Goal: Task Accomplishment & Management: Complete application form

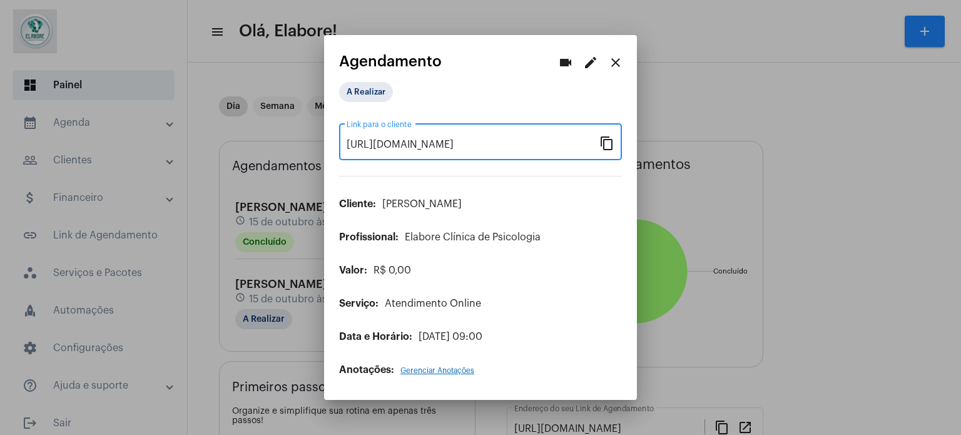
click at [612, 61] on mat-icon "close" at bounding box center [615, 62] width 15 height 15
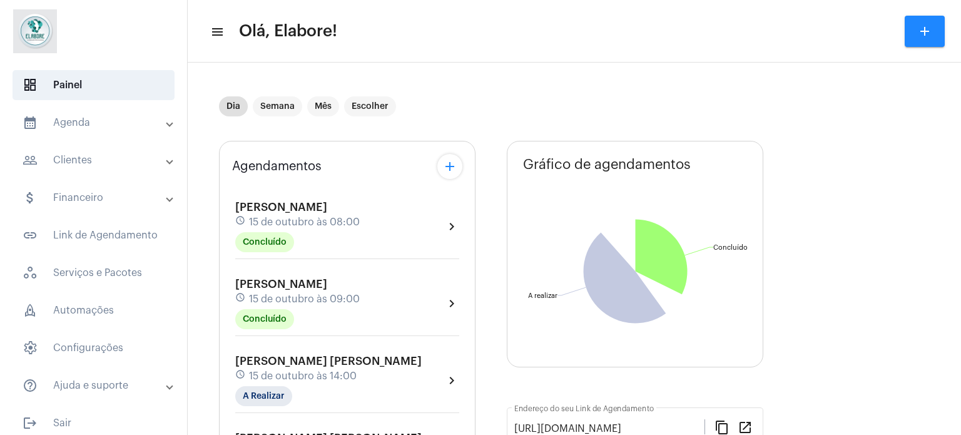
click at [87, 168] on mat-expansion-panel-header "people_outline Clientes" at bounding box center [98, 160] width 180 height 30
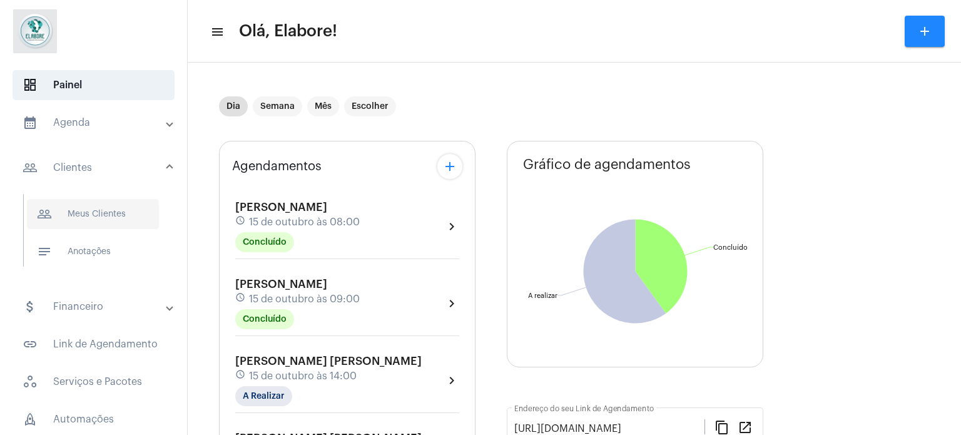
click at [110, 207] on span "people_outline Meus Clientes" at bounding box center [93, 214] width 132 height 30
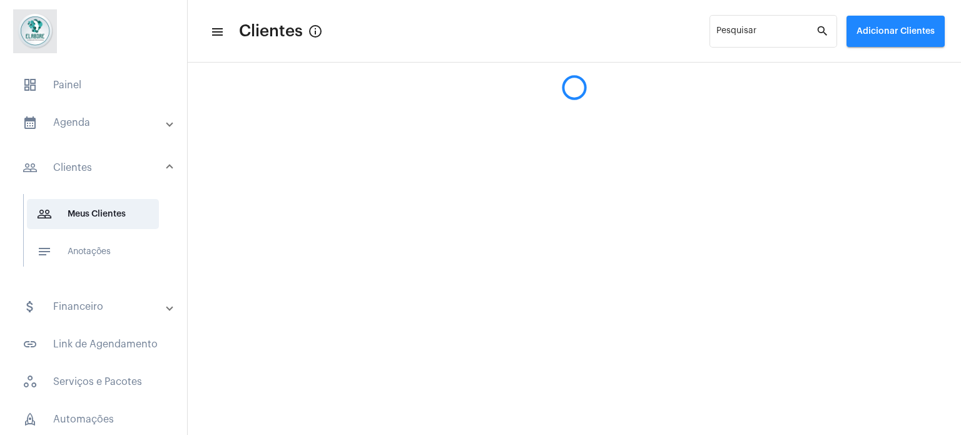
click at [878, 29] on span "Adicionar Clientes" at bounding box center [895, 31] width 78 height 9
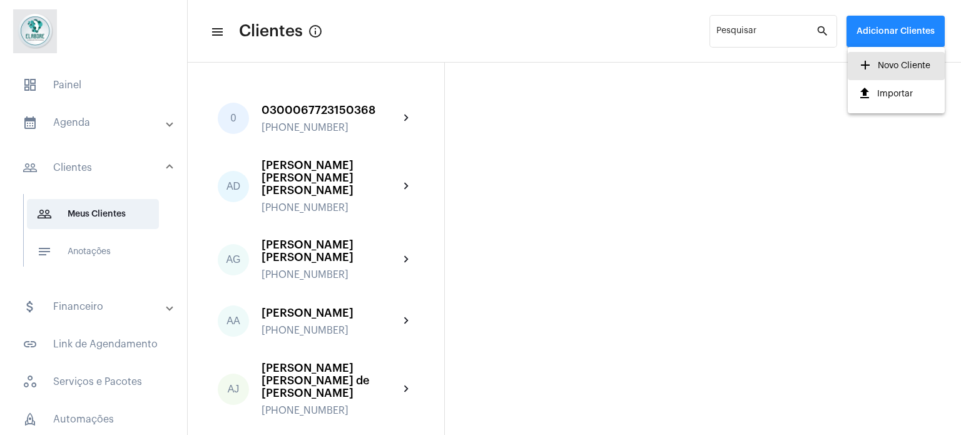
click at [889, 65] on span "add Novo Cliente" at bounding box center [894, 65] width 73 height 23
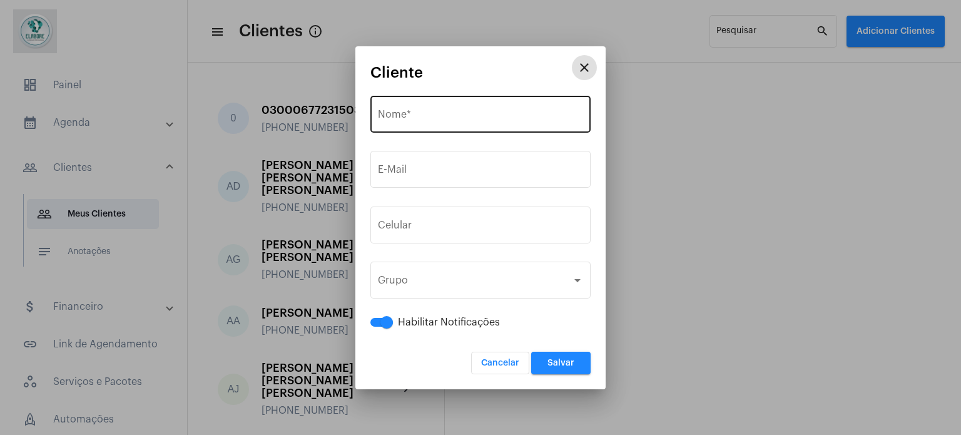
click at [463, 112] on input "Nome *" at bounding box center [480, 116] width 205 height 11
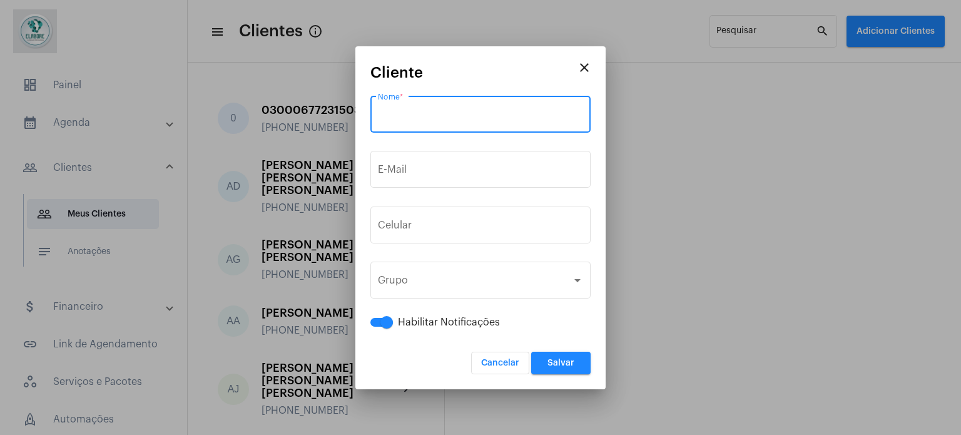
paste input "[PERSON_NAME] [PERSON_NAME] de [PERSON_NAME]"
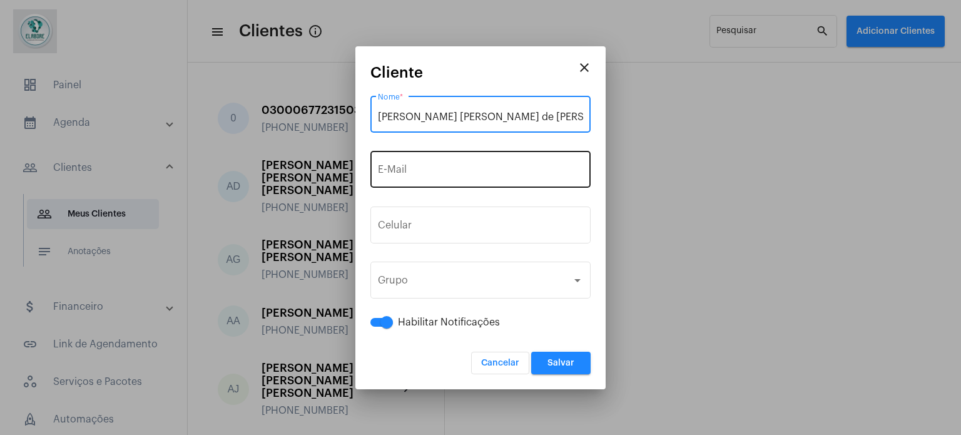
type input "[PERSON_NAME] [PERSON_NAME] de [PERSON_NAME]"
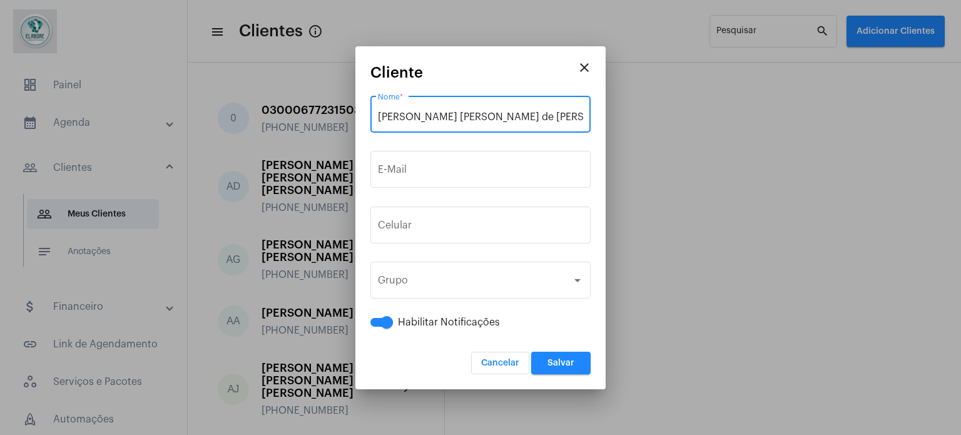
drag, startPoint x: 418, startPoint y: 172, endPoint x: 348, endPoint y: 92, distance: 106.4
click at [408, 163] on div "E-Mail" at bounding box center [480, 167] width 205 height 39
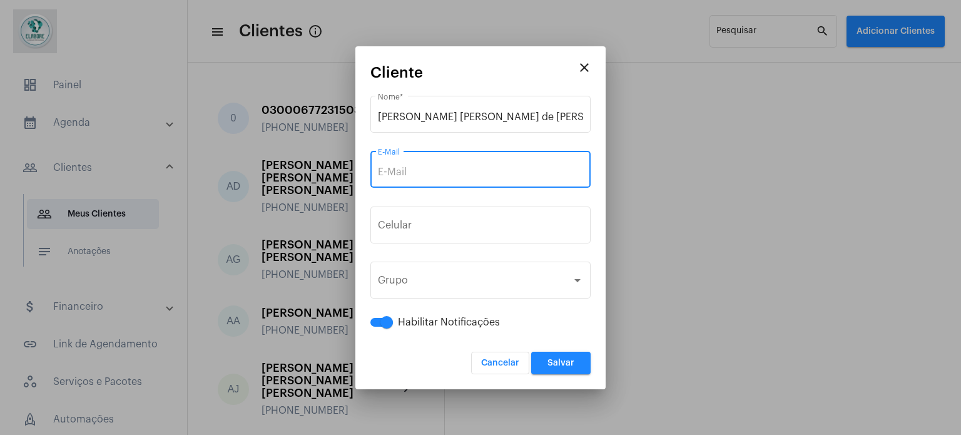
paste input "[PERSON_NAME][EMAIL_ADDRESS][PERSON_NAME][DOMAIN_NAME]"
type input "[PERSON_NAME][EMAIL_ADDRESS][PERSON_NAME][DOMAIN_NAME]"
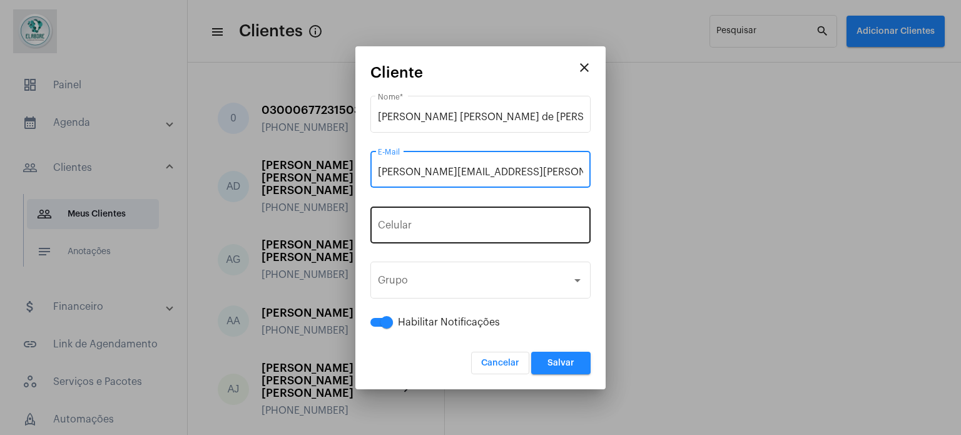
click at [457, 224] on input "tel" at bounding box center [480, 227] width 205 height 11
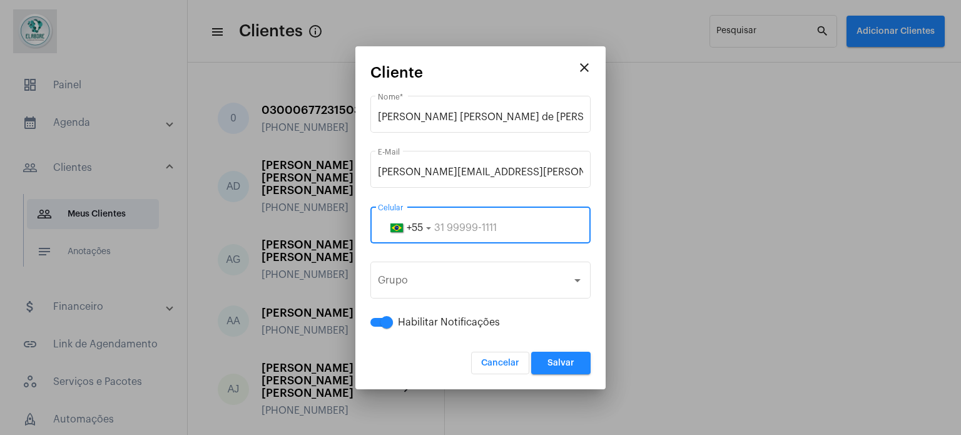
paste input "11984346116"
type input "11984346116"
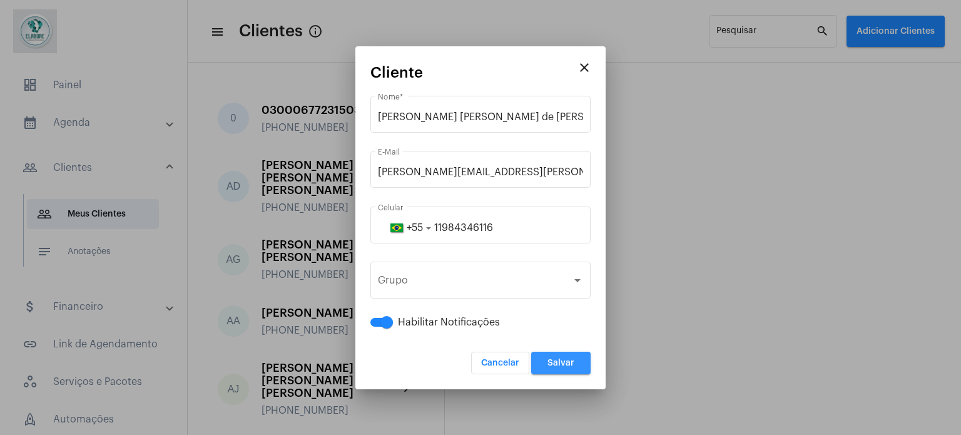
click at [565, 366] on span "Salvar" at bounding box center [560, 362] width 27 height 9
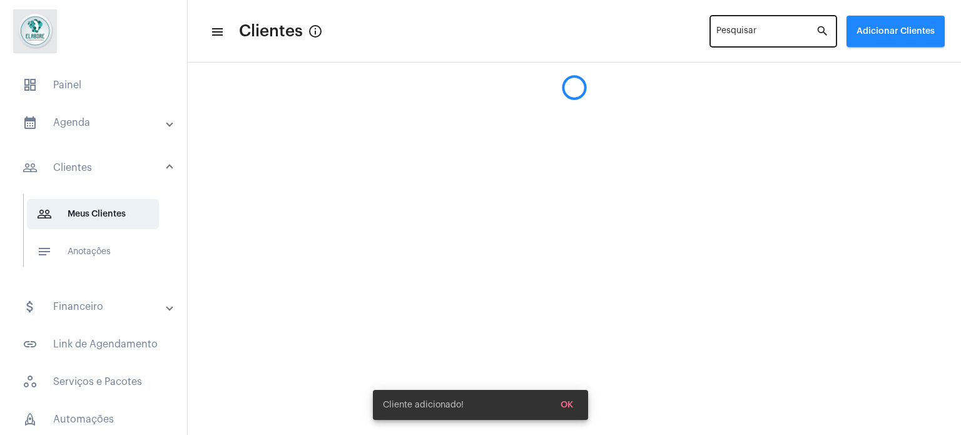
click at [736, 37] on input "Pesquisar" at bounding box center [765, 34] width 99 height 10
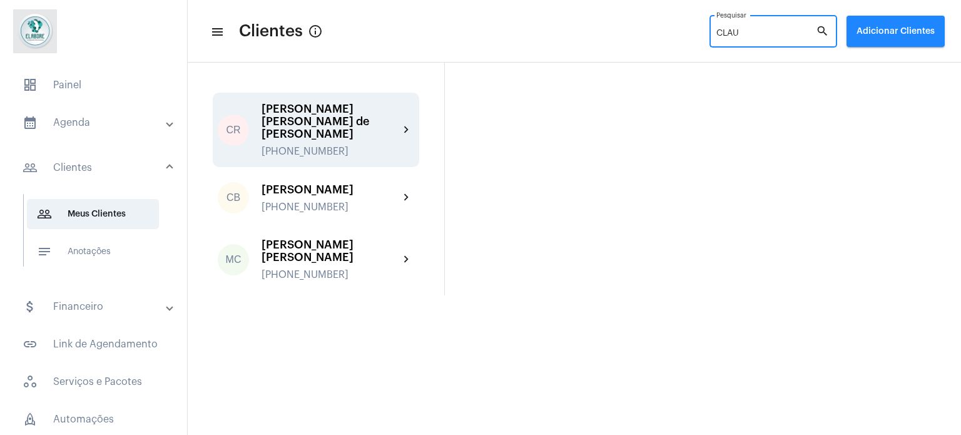
type input "CLAU"
click at [353, 111] on div "[PERSON_NAME] [PERSON_NAME] de [PERSON_NAME]" at bounding box center [330, 122] width 138 height 38
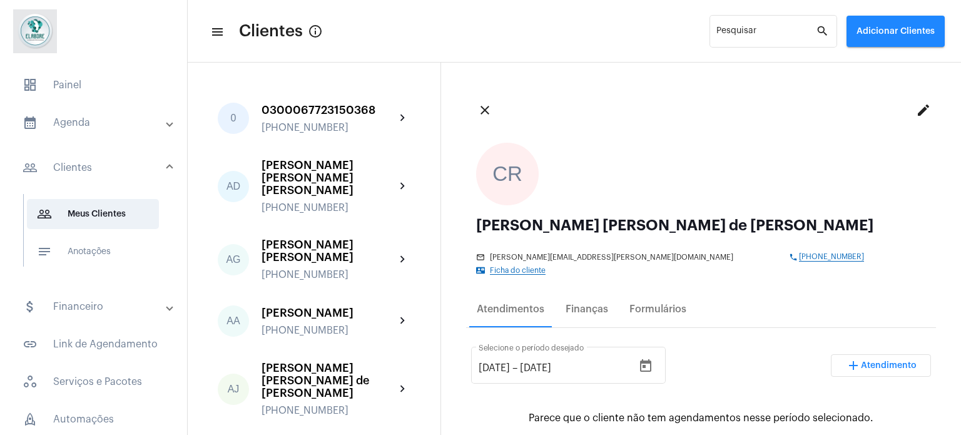
click at [545, 266] on span "Ficha do cliente" at bounding box center [518, 270] width 56 height 8
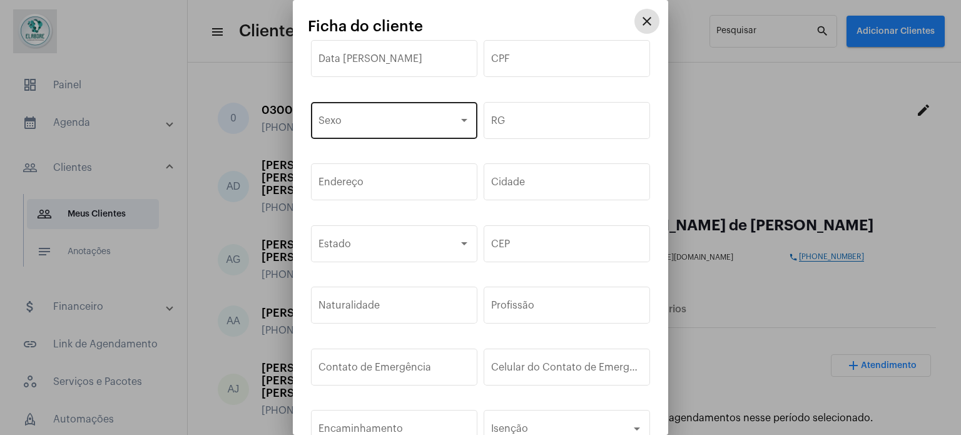
click at [452, 119] on span at bounding box center [388, 123] width 140 height 11
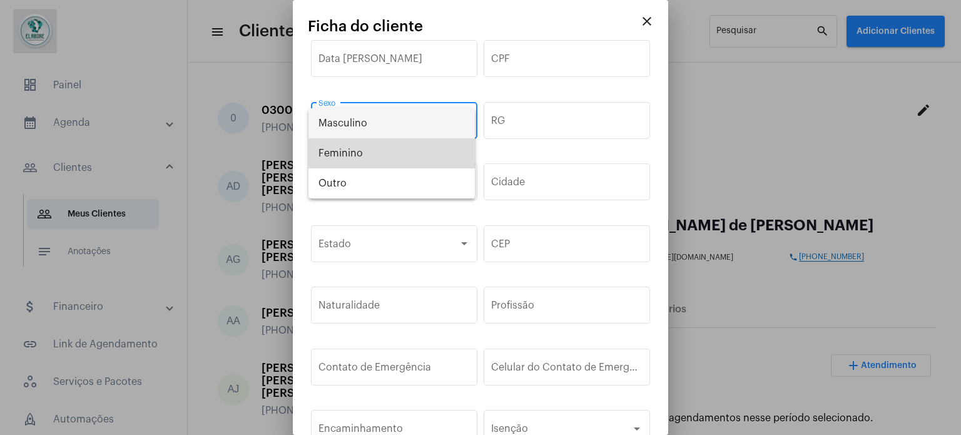
click at [362, 154] on span "Feminino" at bounding box center [391, 153] width 146 height 30
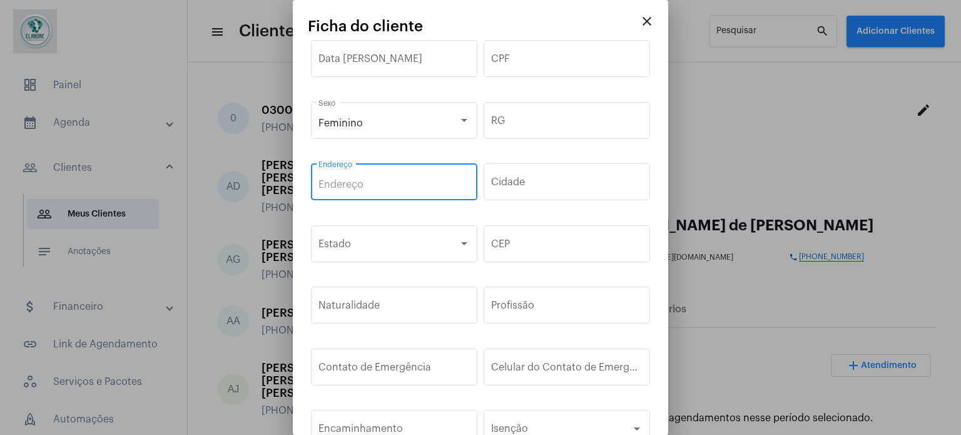
click at [390, 188] on input "Endereço" at bounding box center [393, 184] width 151 height 11
paste input "[PERSON_NAME][STREET_ADDRESS][PERSON_NAME]"
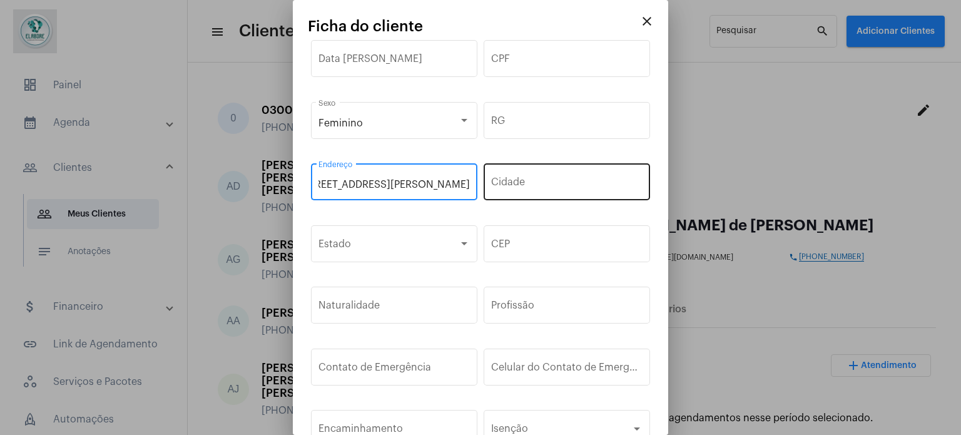
type input "[PERSON_NAME][STREET_ADDRESS][PERSON_NAME]"
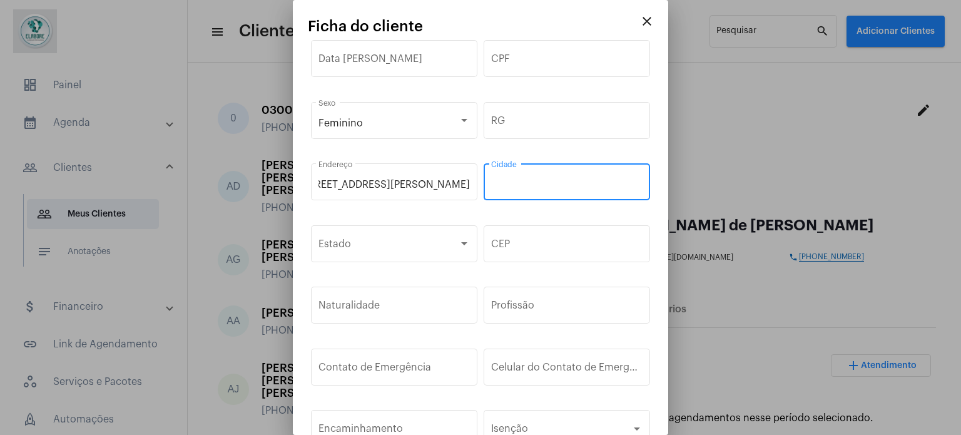
scroll to position [0, 0]
click at [509, 184] on input "Cidade" at bounding box center [566, 184] width 151 height 11
click at [517, 190] on input "Cidade" at bounding box center [566, 184] width 151 height 11
paste input "05749-00"
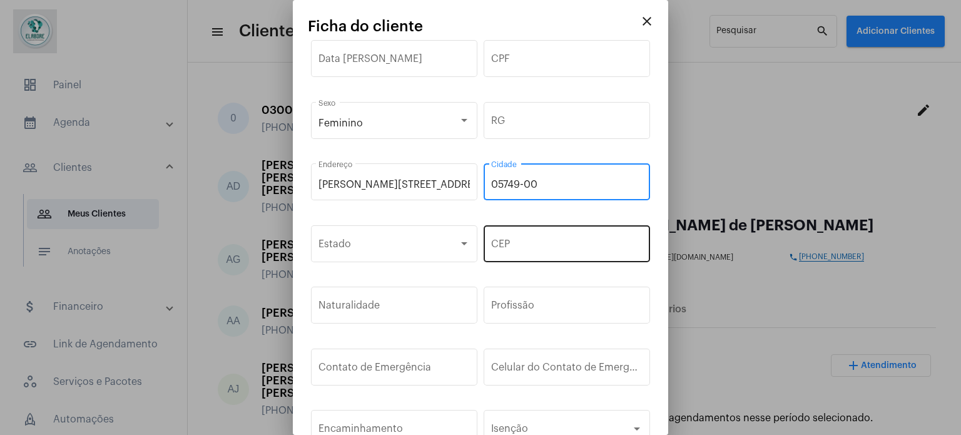
type input "05749-00"
click at [524, 245] on input "CEP" at bounding box center [566, 246] width 151 height 11
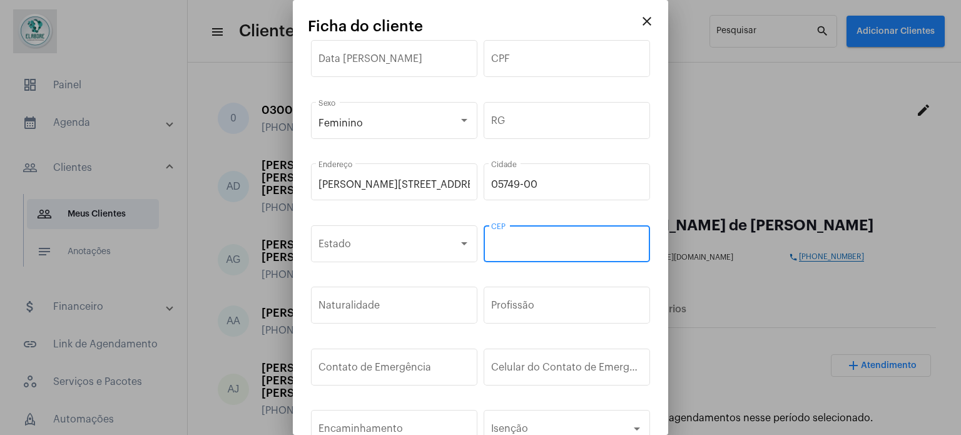
paste input "05.749-00"
type input "05.749-00"
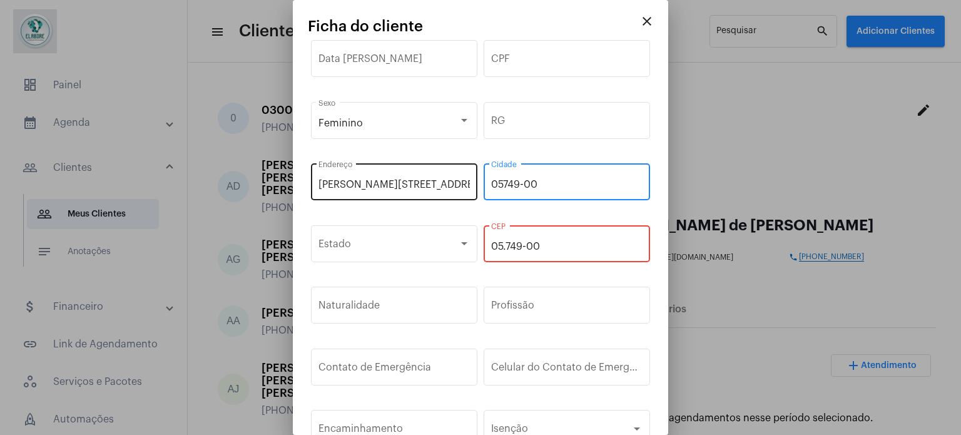
drag, startPoint x: 538, startPoint y: 185, endPoint x: 429, endPoint y: 185, distance: 108.8
click at [428, 185] on div "[PERSON_NAME][STREET_ADDRESS][PERSON_NAME]" at bounding box center [480, 189] width 345 height 62
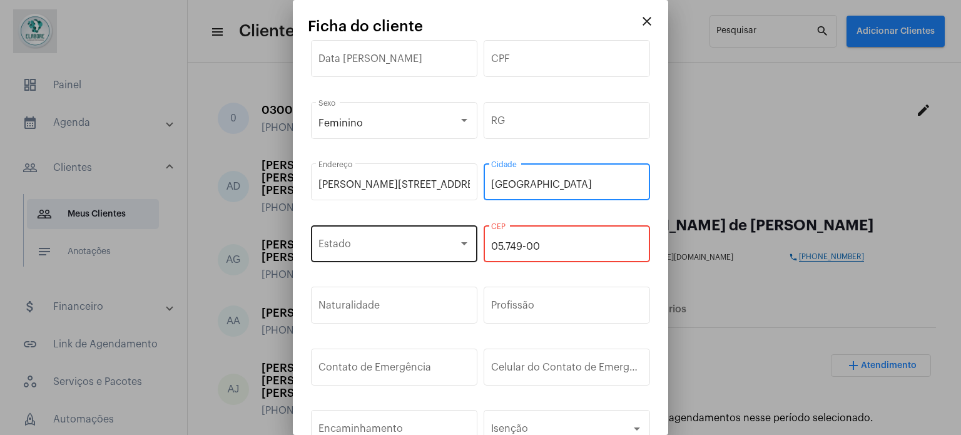
type input "[GEOGRAPHIC_DATA]"
click at [426, 246] on span at bounding box center [388, 246] width 140 height 11
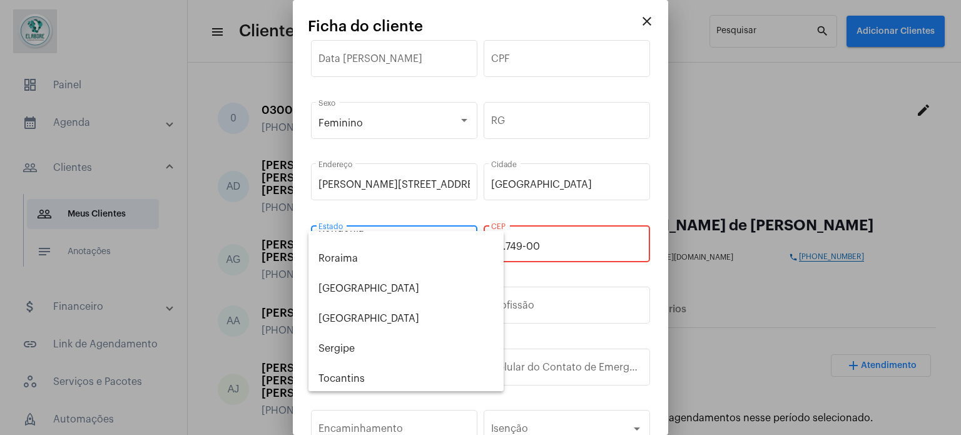
scroll to position [650, 0]
click at [367, 320] on span "[GEOGRAPHIC_DATA]" at bounding box center [405, 316] width 175 height 30
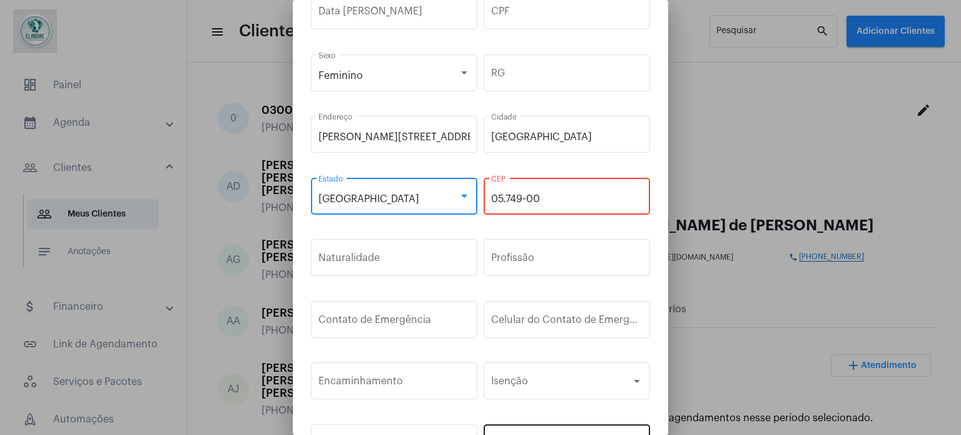
scroll to position [125, 0]
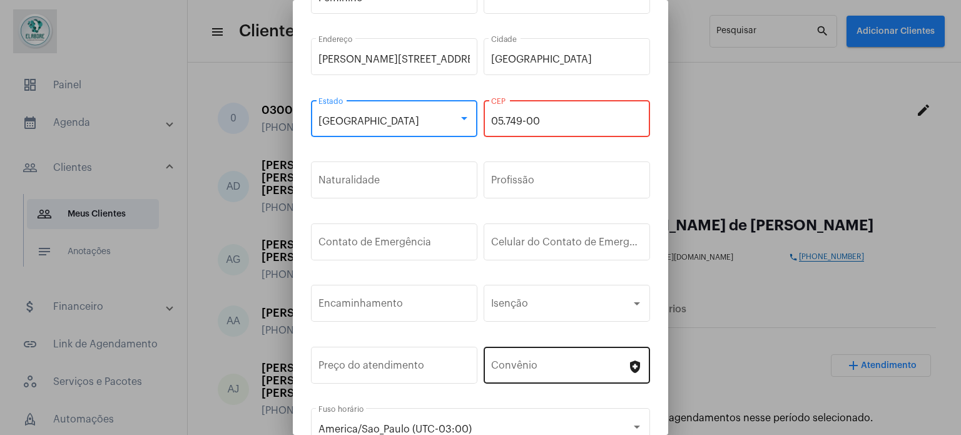
click at [562, 375] on div "Convênio" at bounding box center [559, 363] width 136 height 39
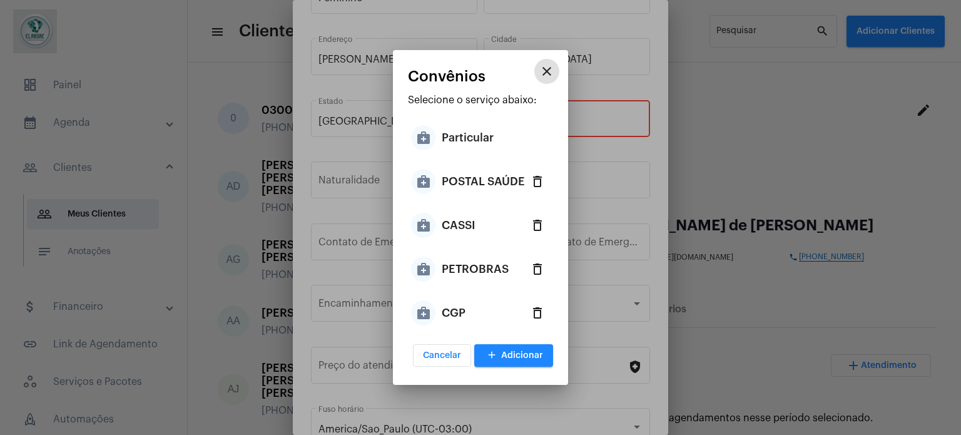
click at [466, 315] on div "medical_services CGP delete_outlined" at bounding box center [480, 313] width 145 height 44
click at [437, 315] on div "medical_services CGP" at bounding box center [438, 313] width 54 height 38
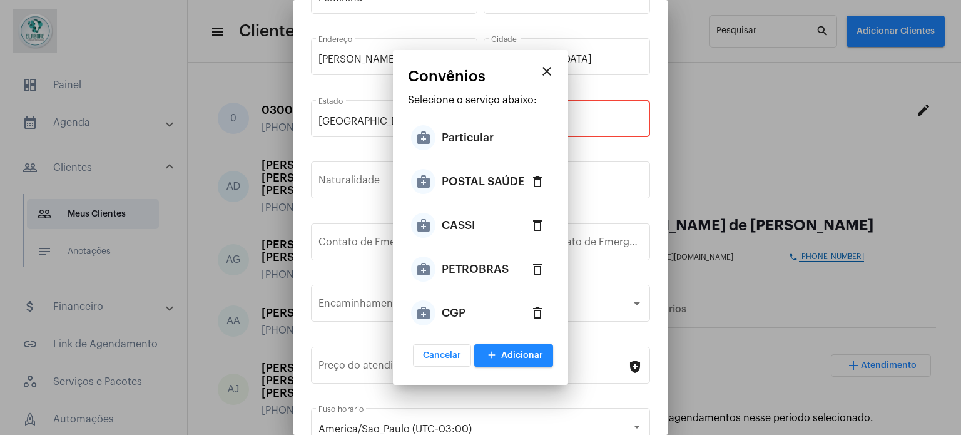
type input "CGP"
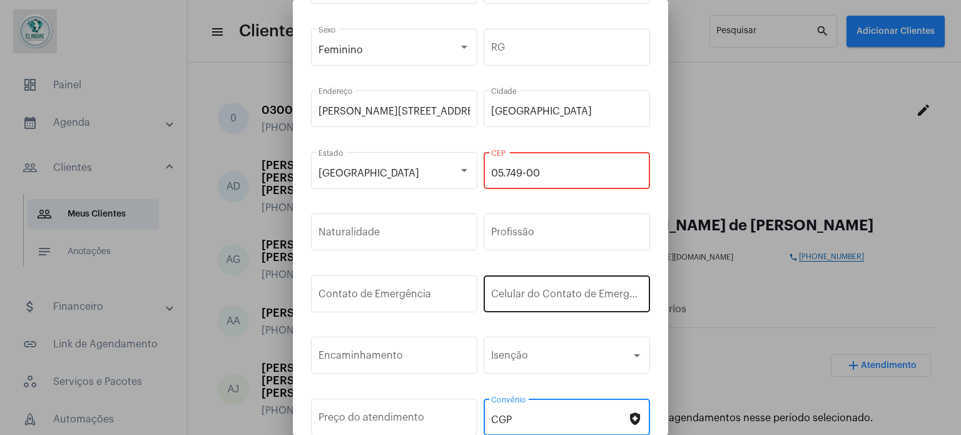
scroll to position [0, 0]
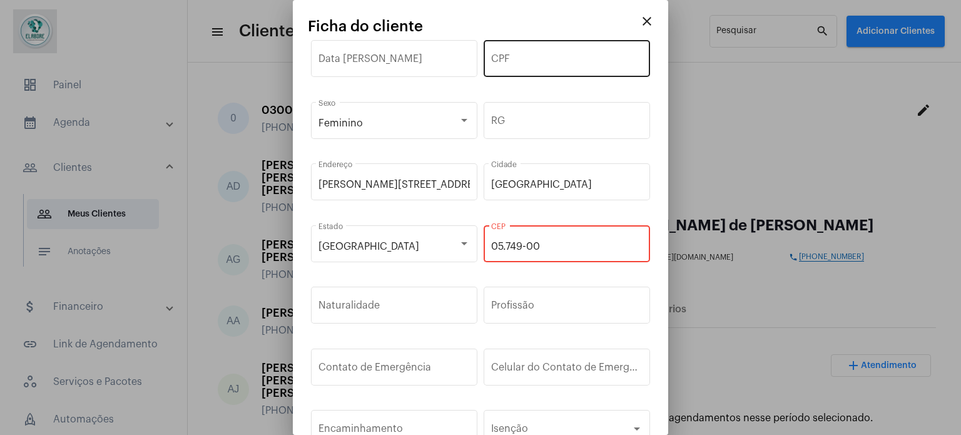
click at [513, 44] on div "CPF" at bounding box center [566, 57] width 151 height 39
drag, startPoint x: 507, startPoint y: 59, endPoint x: 507, endPoint y: 44, distance: 15.6
click at [507, 56] on input "CPF" at bounding box center [566, 61] width 151 height 11
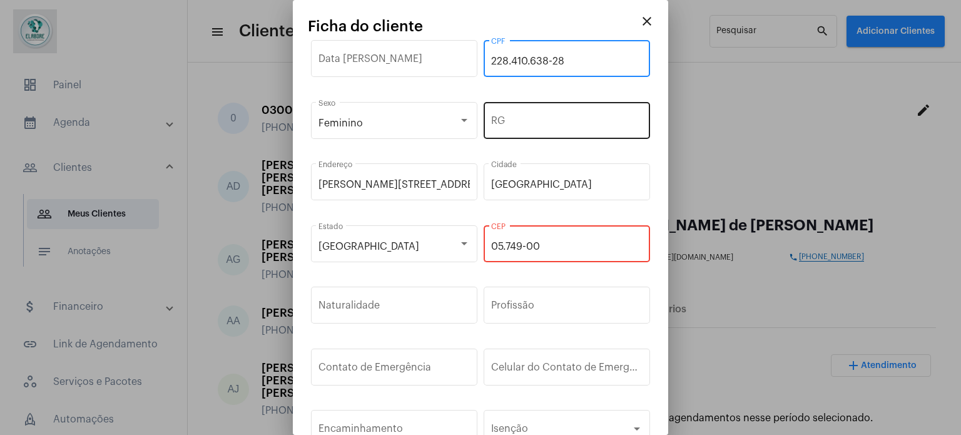
type input "228.410.638-28"
click at [520, 109] on div "RG" at bounding box center [566, 118] width 151 height 39
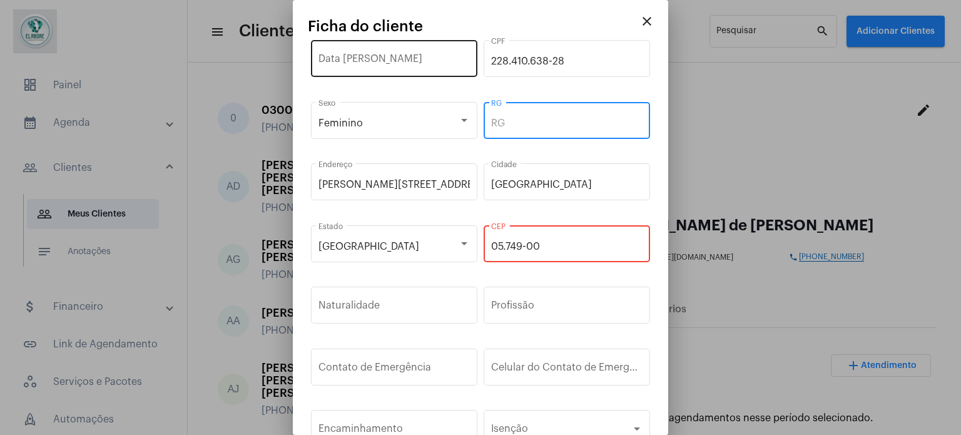
click at [372, 54] on div "Data [PERSON_NAME]" at bounding box center [393, 57] width 151 height 39
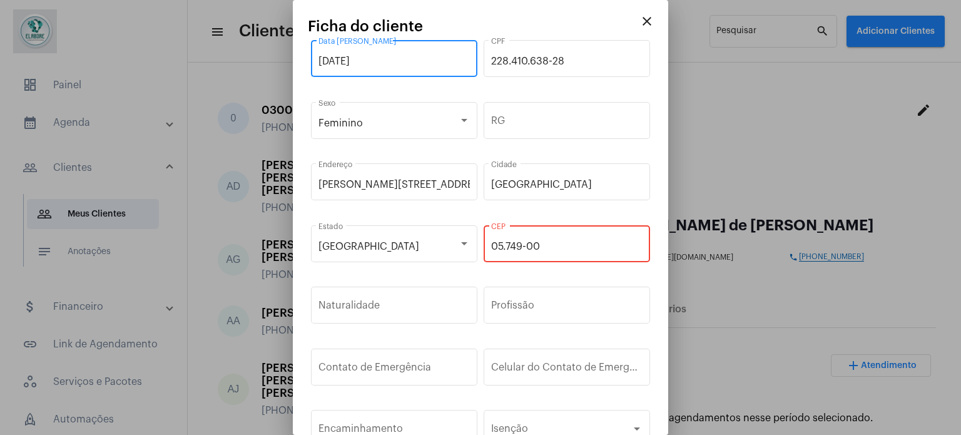
type input "[DATE]"
drag, startPoint x: 498, startPoint y: 121, endPoint x: 507, endPoint y: 117, distance: 10.4
click at [506, 118] on input "RG" at bounding box center [566, 123] width 151 height 11
click at [557, 243] on input "05.749-00" at bounding box center [566, 246] width 151 height 11
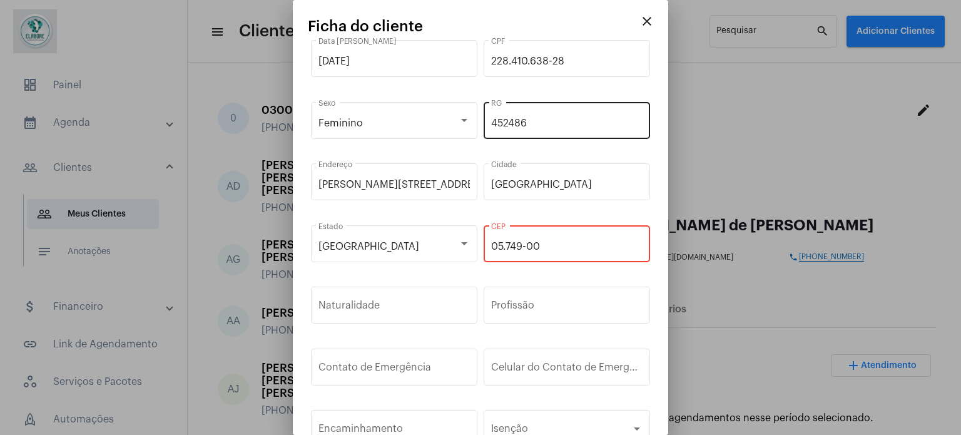
click at [540, 119] on input "452486" at bounding box center [566, 123] width 151 height 11
type input "45248668"
click at [520, 247] on input "05.749-00" at bounding box center [566, 246] width 151 height 11
click at [503, 247] on input "05.749-00" at bounding box center [566, 246] width 151 height 11
click at [500, 243] on input "05.749-00" at bounding box center [566, 246] width 151 height 11
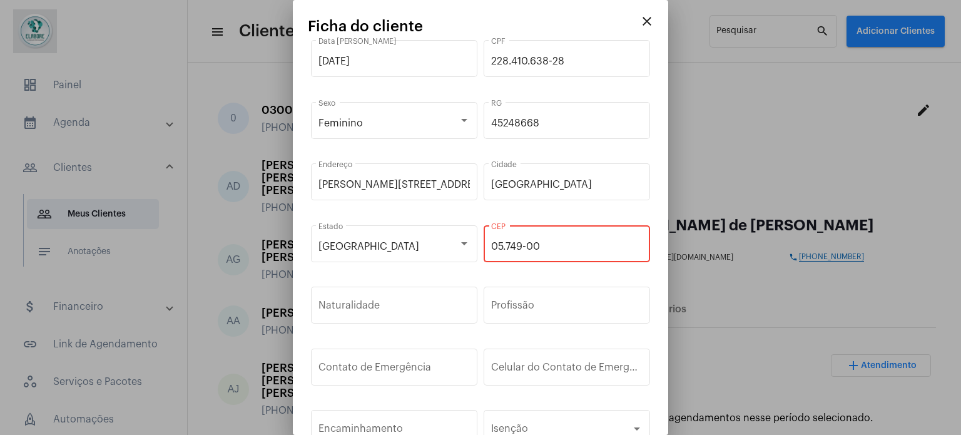
type input "07.490-0"
drag, startPoint x: 529, startPoint y: 247, endPoint x: 413, endPoint y: 245, distance: 116.4
click at [413, 245] on div "São Paulo Estado 07.490-0 CEP" at bounding box center [480, 251] width 345 height 62
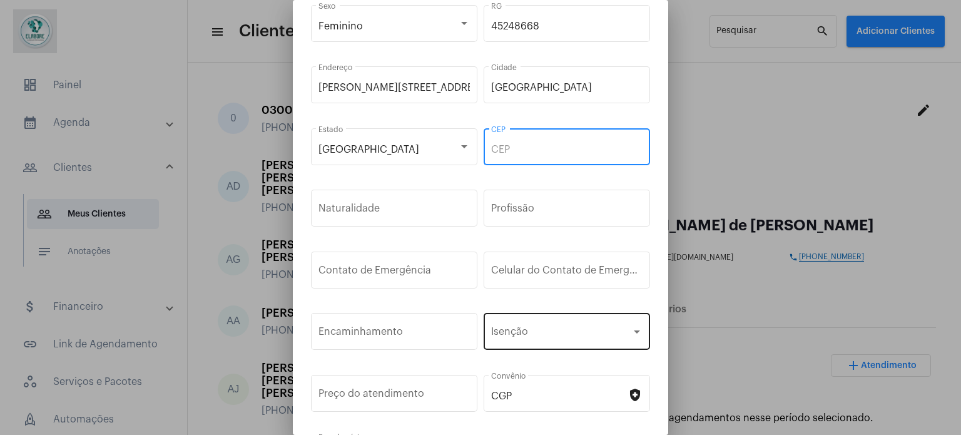
scroll to position [188, 0]
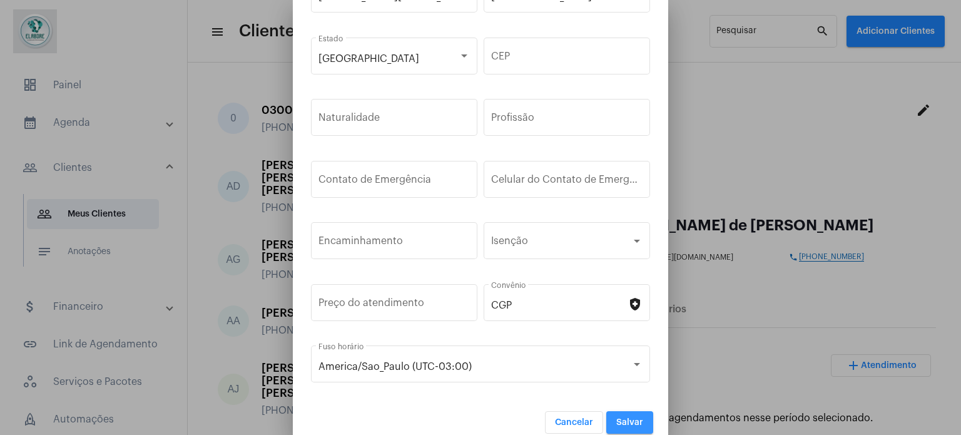
click at [614, 413] on button "Salvar" at bounding box center [629, 422] width 47 height 23
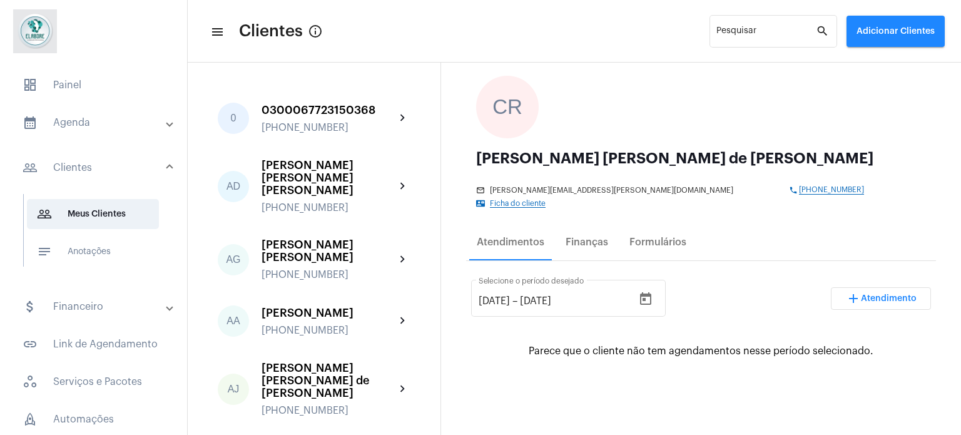
scroll to position [63, 0]
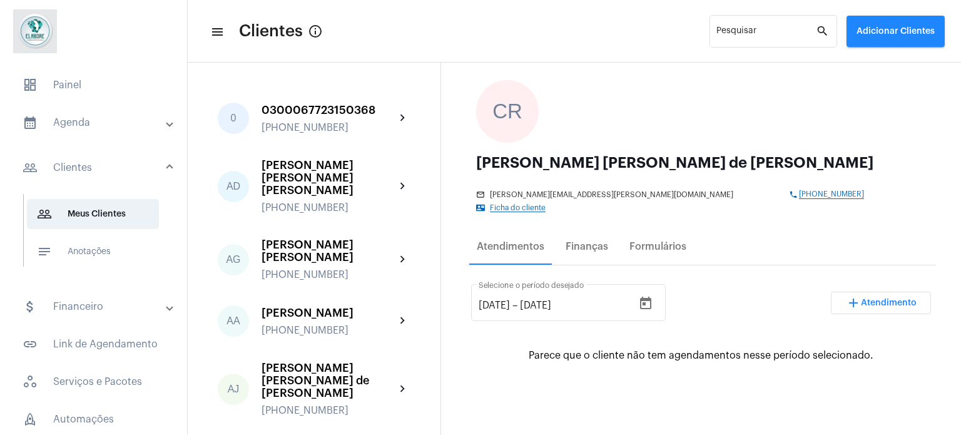
click at [803, 187] on div "mail_outline [PERSON_NAME][EMAIL_ADDRESS][PERSON_NAME][DOMAIN_NAME] phone [PHON…" at bounding box center [697, 199] width 443 height 26
click at [545, 204] on span "Ficha do cliente" at bounding box center [518, 208] width 56 height 8
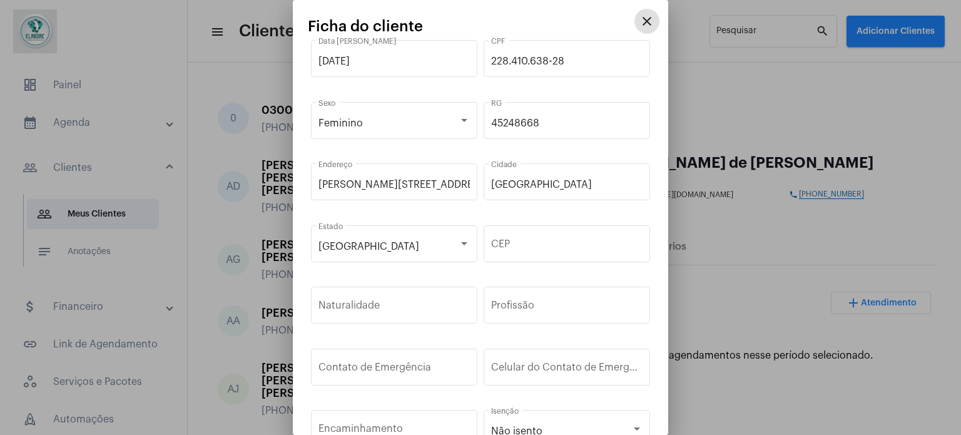
click at [635, 9] on button "close" at bounding box center [646, 21] width 25 height 25
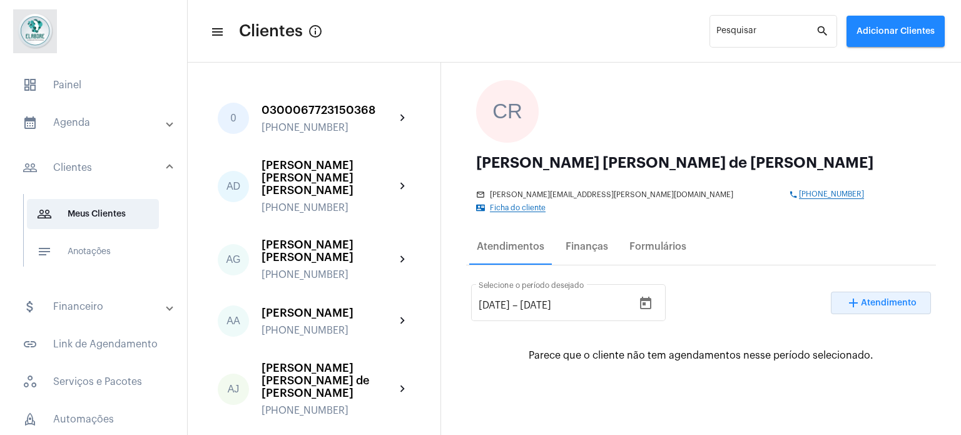
click at [861, 298] on span "Atendimento" at bounding box center [889, 302] width 56 height 9
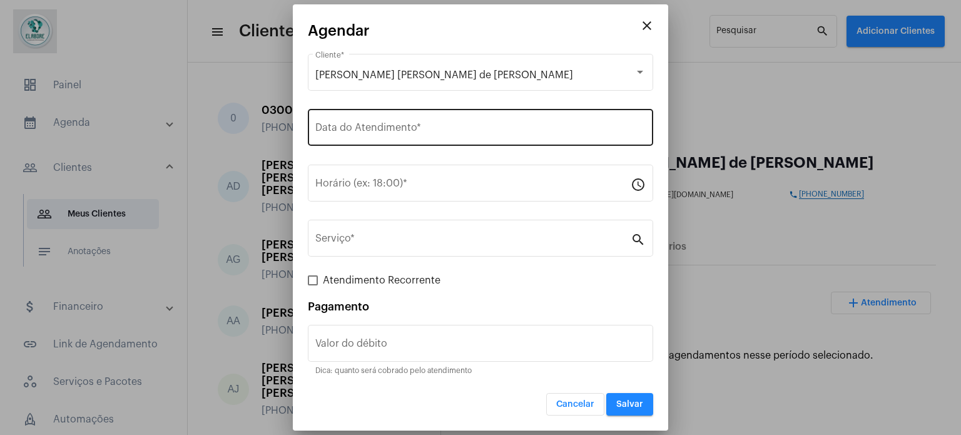
click at [403, 125] on input "Data do Atendimento *" at bounding box center [480, 129] width 330 height 11
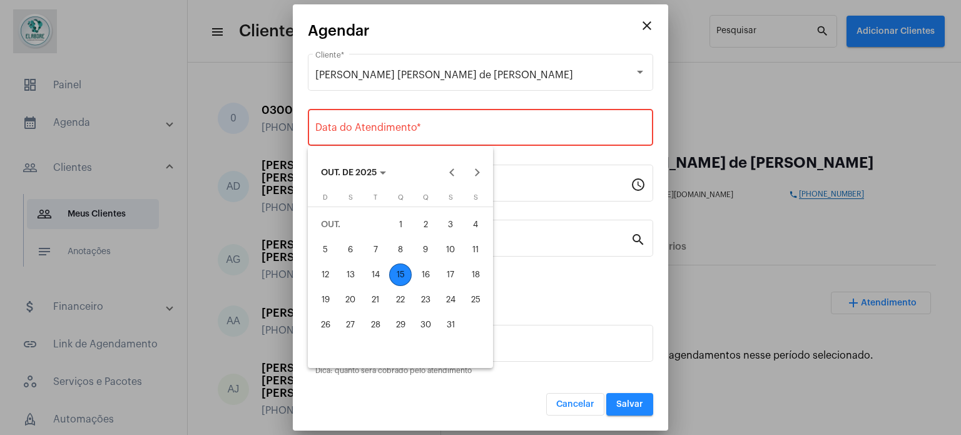
click at [403, 268] on div "15" at bounding box center [400, 274] width 23 height 23
type input "[DATE]"
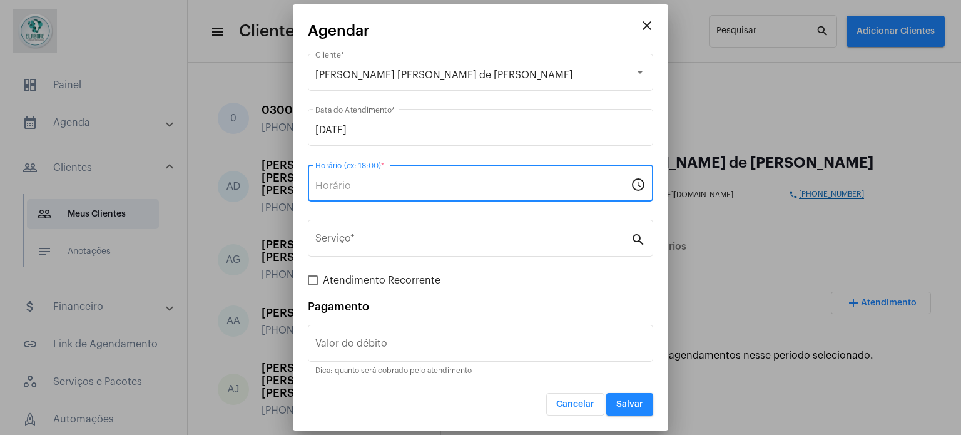
click at [405, 190] on input "Horário (ex: 18:00) *" at bounding box center [472, 185] width 315 height 11
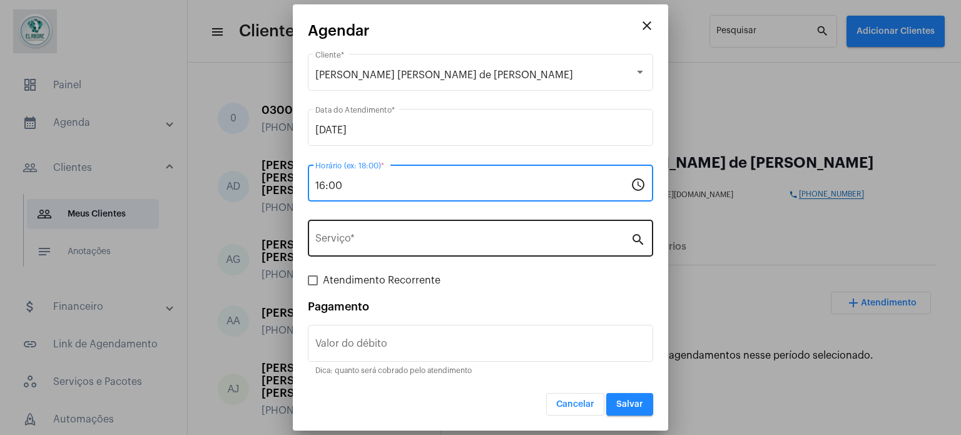
type input "16:00"
click at [423, 241] on input "Serviço *" at bounding box center [472, 240] width 315 height 11
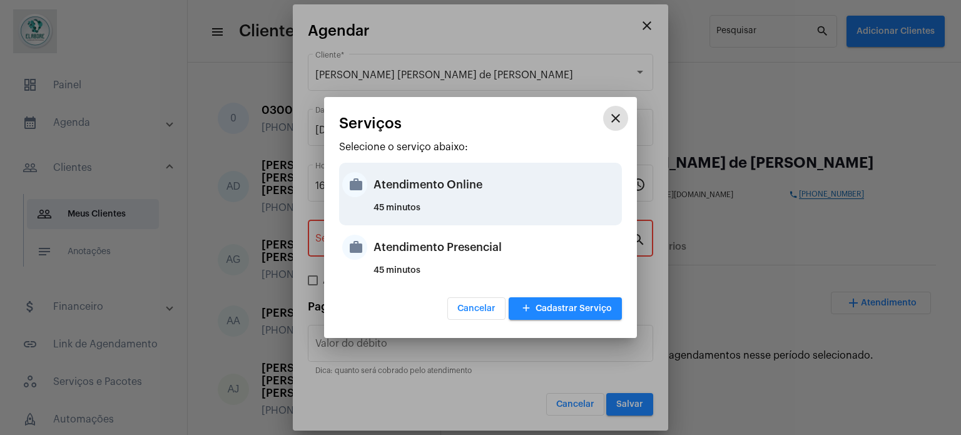
click at [421, 195] on div "Atendimento Online" at bounding box center [495, 185] width 245 height 38
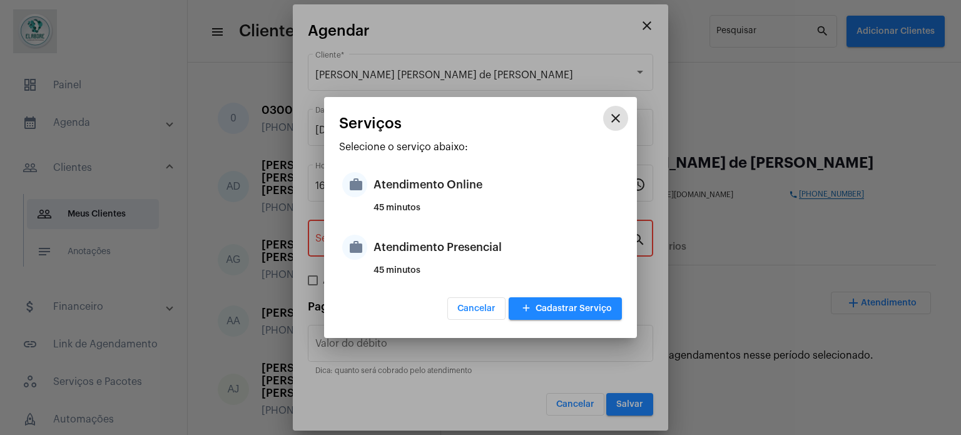
type input "Atendimento Online"
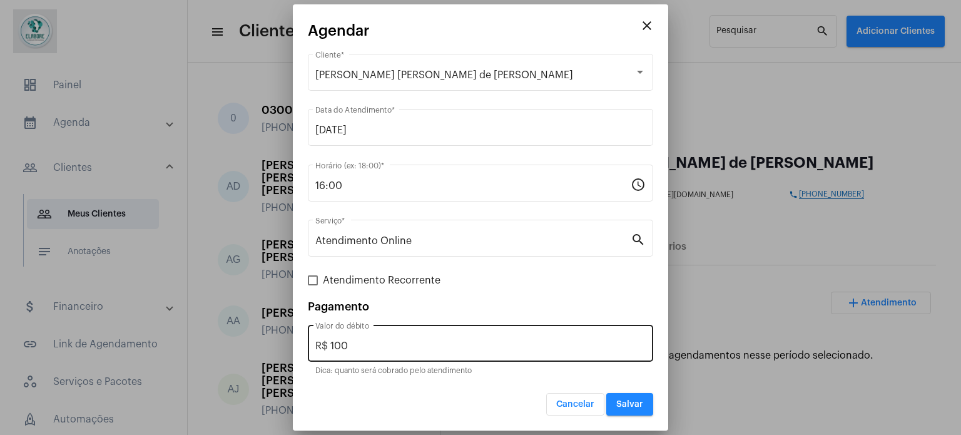
drag, startPoint x: 370, startPoint y: 338, endPoint x: 342, endPoint y: 337, distance: 28.2
click at [342, 337] on div "R$ 100 Valor do débito" at bounding box center [480, 341] width 330 height 39
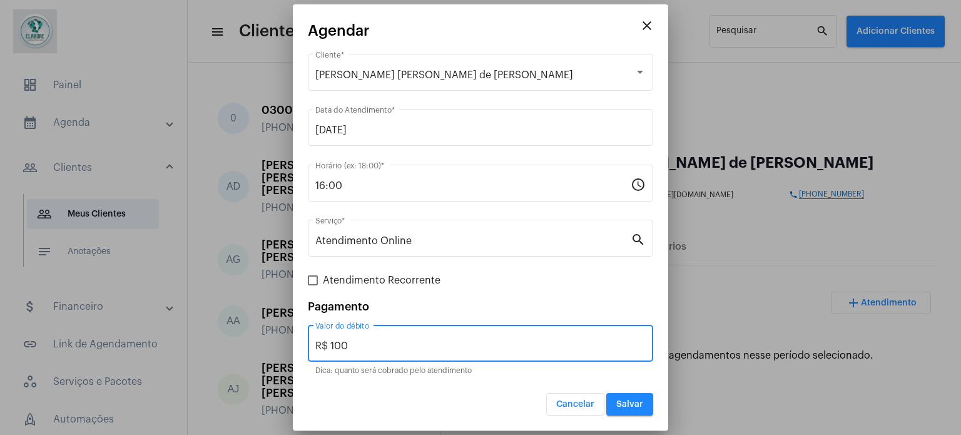
drag, startPoint x: 358, startPoint y: 342, endPoint x: 302, endPoint y: 336, distance: 56.0
click at [302, 336] on mat-dialog-container "close Agendar [PERSON_NAME] [PERSON_NAME] de [PERSON_NAME] Cliente * [DATE] Dat…" at bounding box center [480, 217] width 375 height 427
type input "R$ 0"
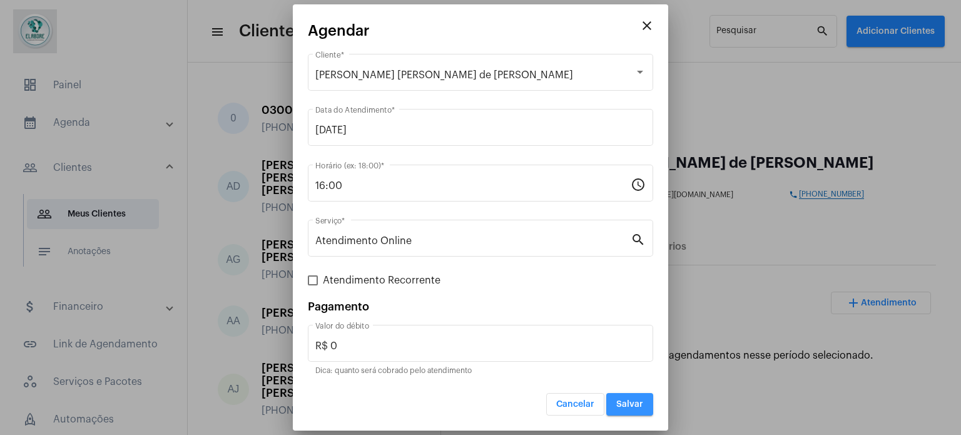
click at [642, 405] on span "Salvar" at bounding box center [629, 404] width 27 height 9
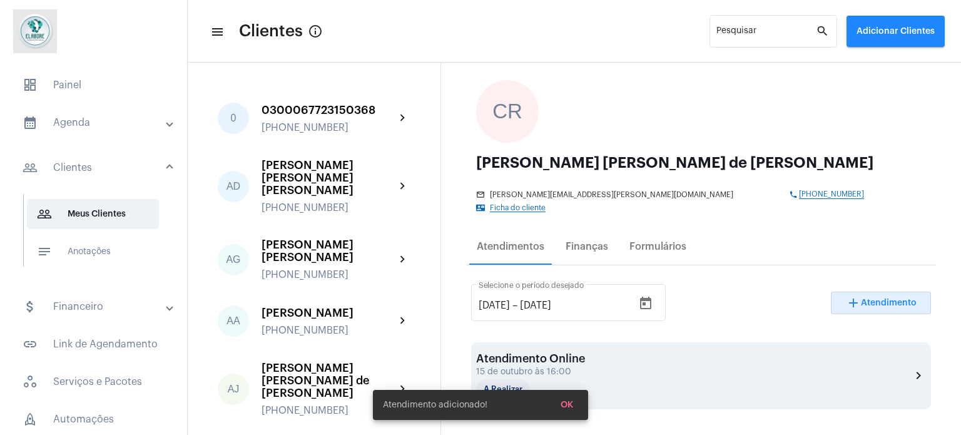
click at [623, 352] on div "Atendimento Online 15 de outubro às 16:00 A Realizar chevron_right" at bounding box center [701, 375] width 450 height 47
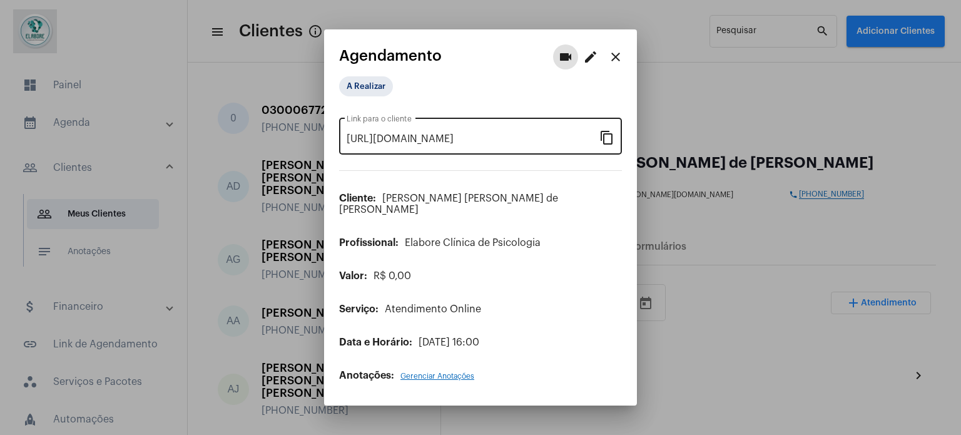
click at [609, 144] on mat-icon "content_copy" at bounding box center [606, 136] width 15 height 15
